Goal: Task Accomplishment & Management: Manage account settings

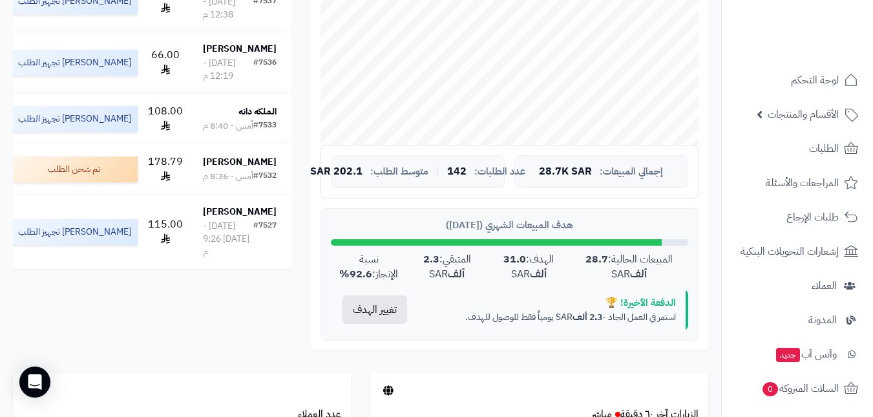
scroll to position [129, 0]
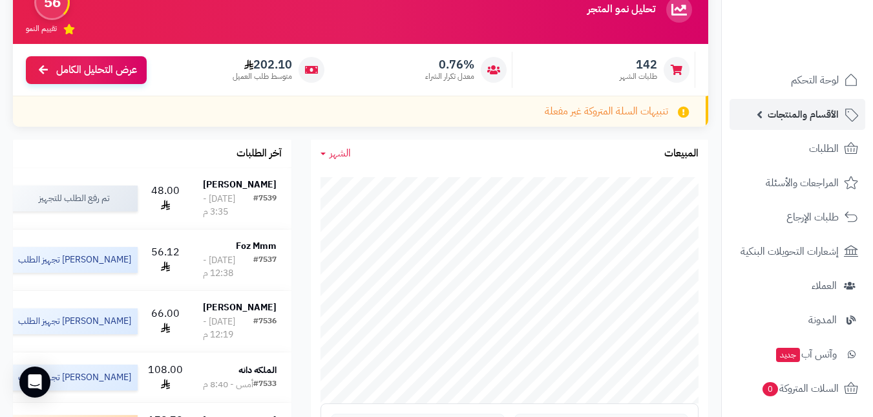
click at [790, 108] on span "الأقسام والمنتجات" at bounding box center [802, 114] width 71 height 18
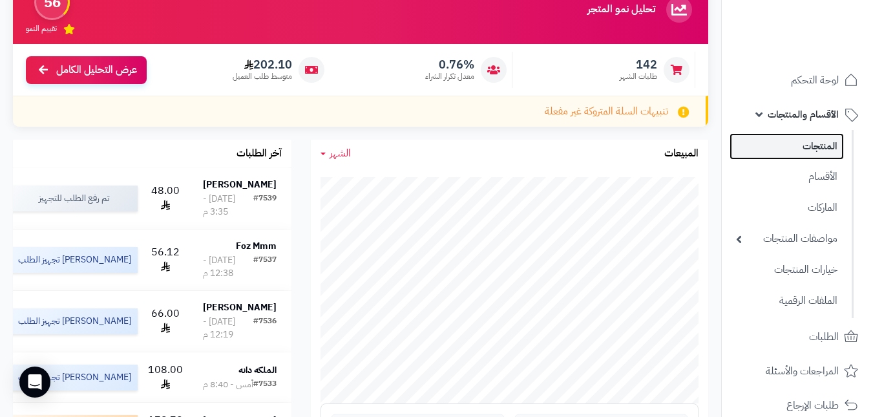
click at [803, 148] on link "المنتجات" at bounding box center [786, 146] width 114 height 26
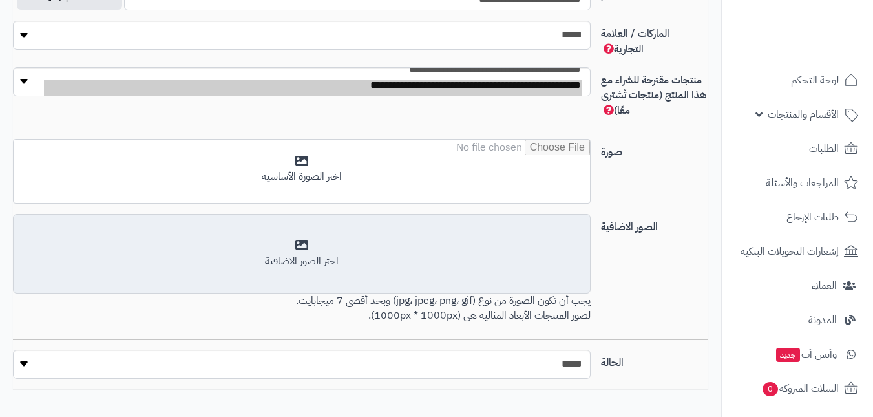
scroll to position [598, 0]
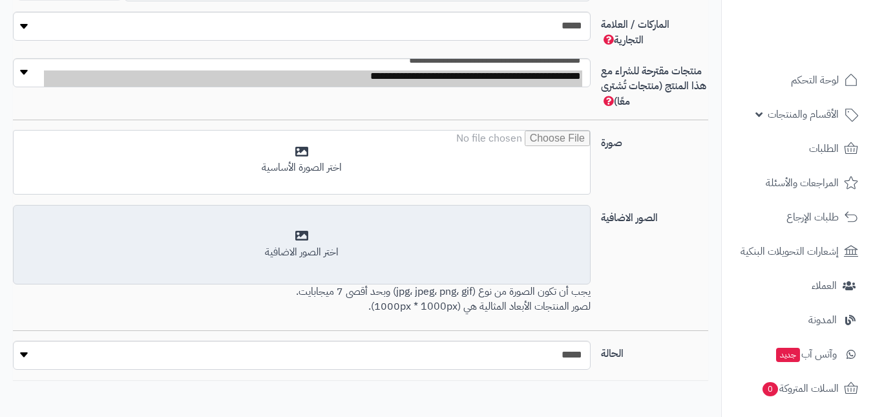
type input "**"
type input "*********"
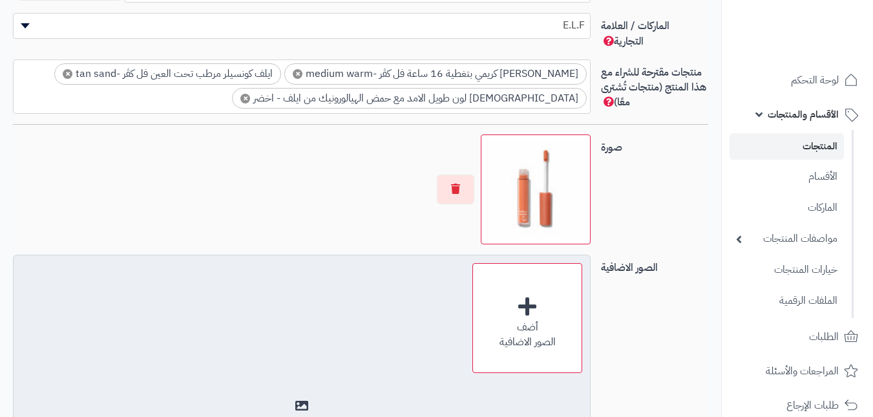
type input "*****"
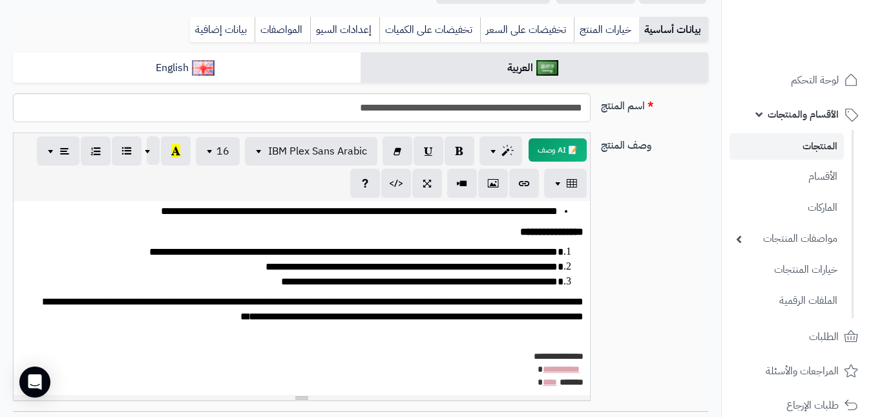
scroll to position [161, 0]
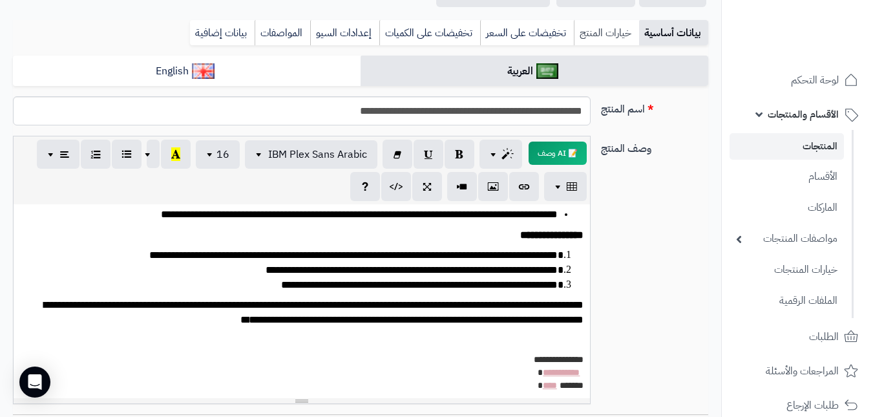
click at [601, 27] on link "خيارات المنتج" at bounding box center [605, 33] width 65 height 26
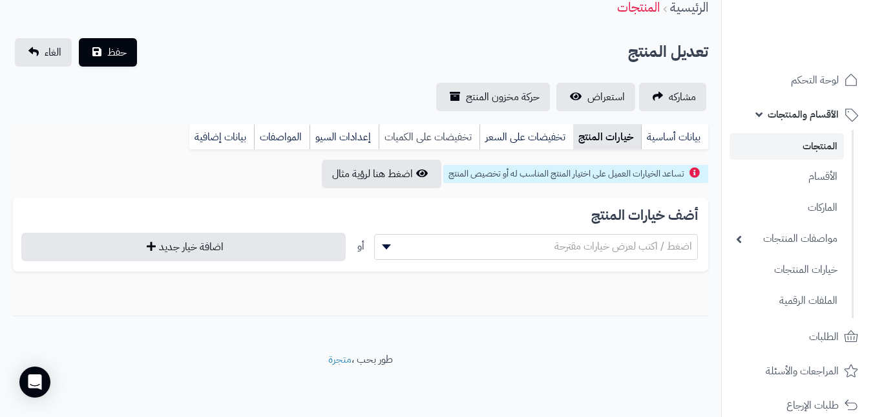
click at [442, 134] on link "تخفيضات على الكميات" at bounding box center [428, 137] width 101 height 26
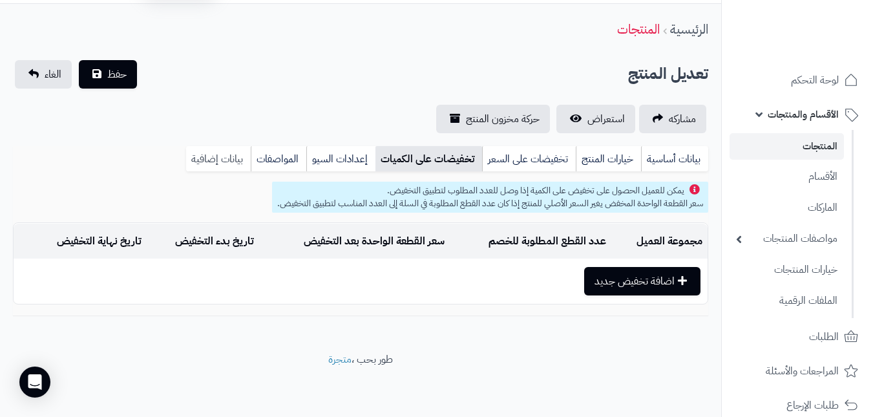
click at [232, 160] on link "بيانات إضافية" at bounding box center [218, 159] width 65 height 26
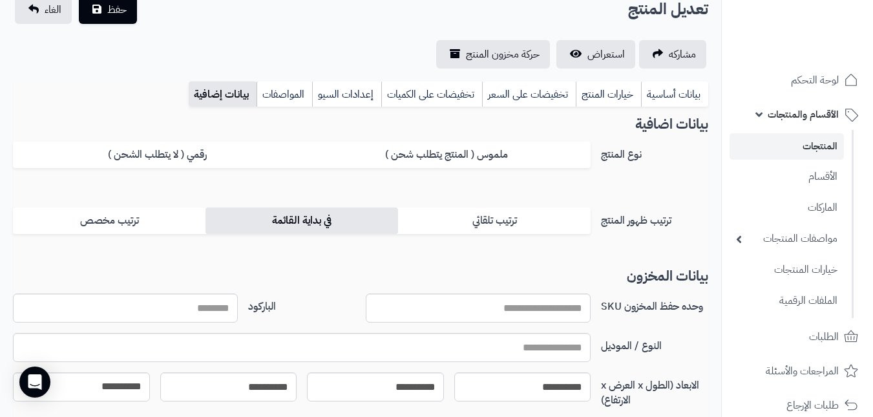
scroll to position [0, 0]
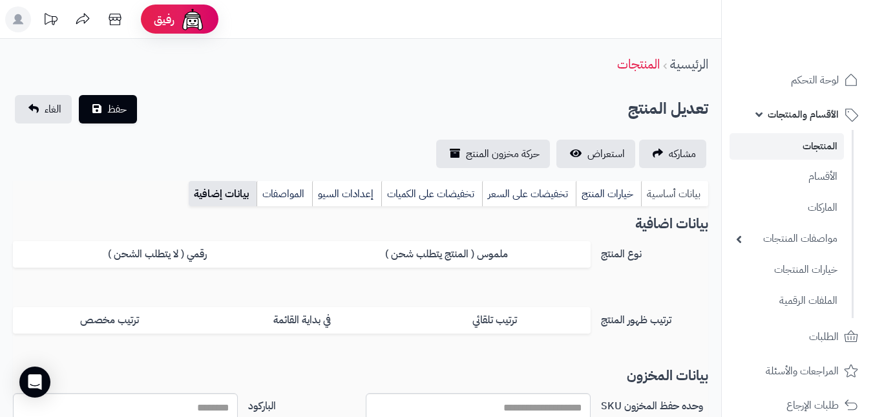
click at [668, 190] on link "بيانات أساسية" at bounding box center [674, 194] width 67 height 26
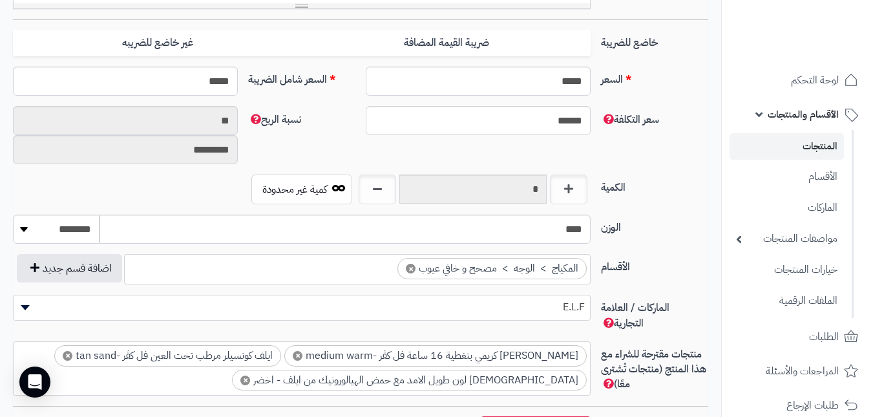
scroll to position [581, 0]
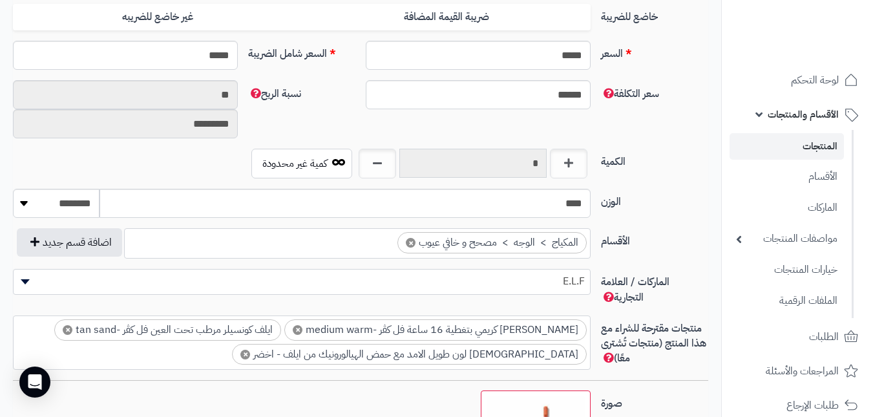
click at [467, 160] on input "*" at bounding box center [472, 163] width 147 height 29
type input "*"
click at [444, 154] on input "*" at bounding box center [472, 163] width 147 height 29
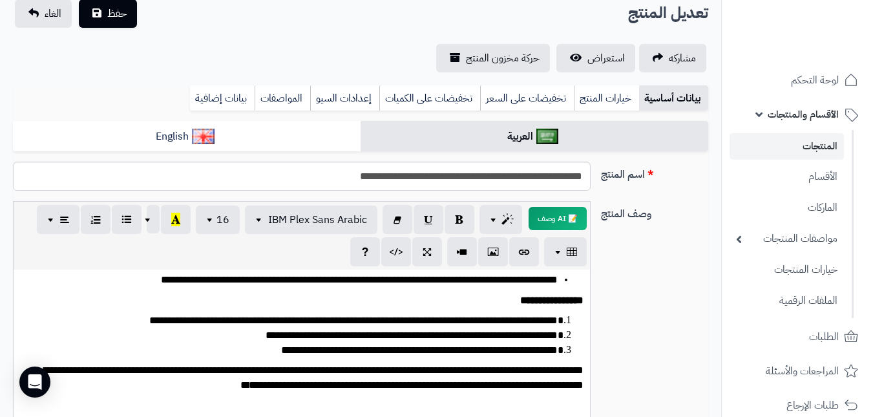
scroll to position [0, 0]
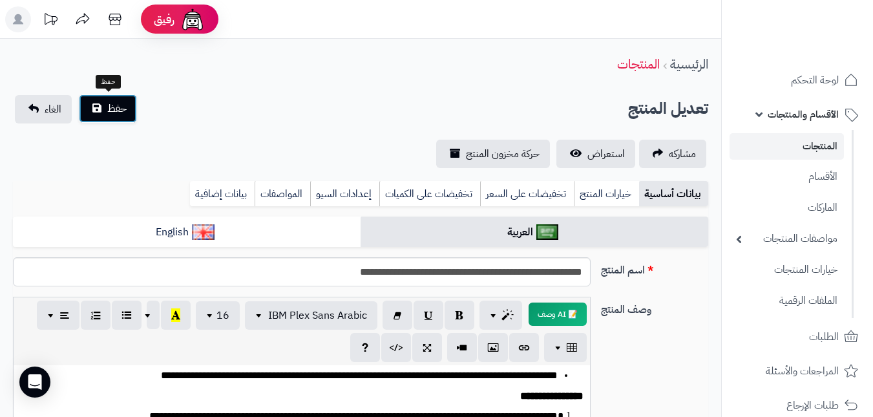
click at [124, 116] on span "حفظ" at bounding box center [116, 108] width 19 height 15
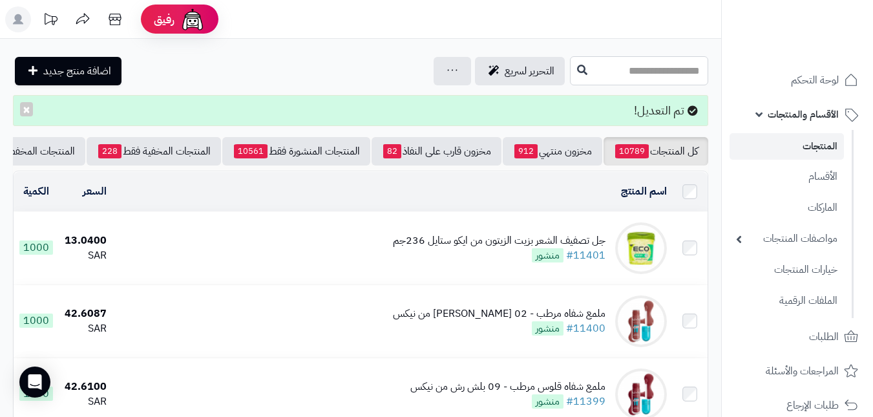
click at [604, 79] on input "text" at bounding box center [639, 70] width 138 height 29
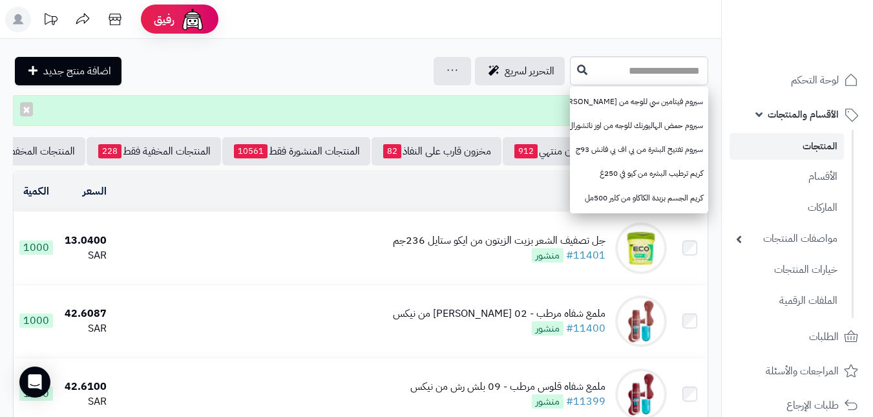
click at [471, 24] on header "رفيق ! 0 الطلبات معالجة مكتمل إرجاع المنتجات العملاء المتواجدون الان 8646 عملاء…" at bounding box center [436, 19] width 873 height 39
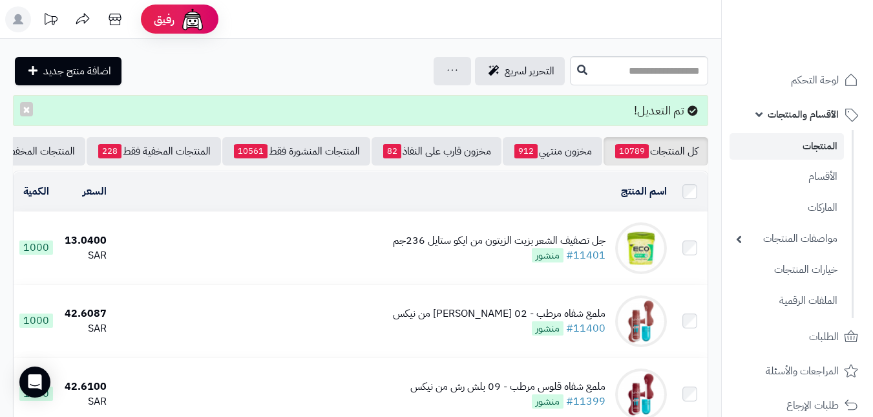
click at [263, 57] on div "التحرير لسريع جرد مخزون المنتجات جرد مخزون الخيارات فقط تعديل أسعار المنتجات ال…" at bounding box center [289, 71] width 553 height 28
